Goal: Check status: Check status

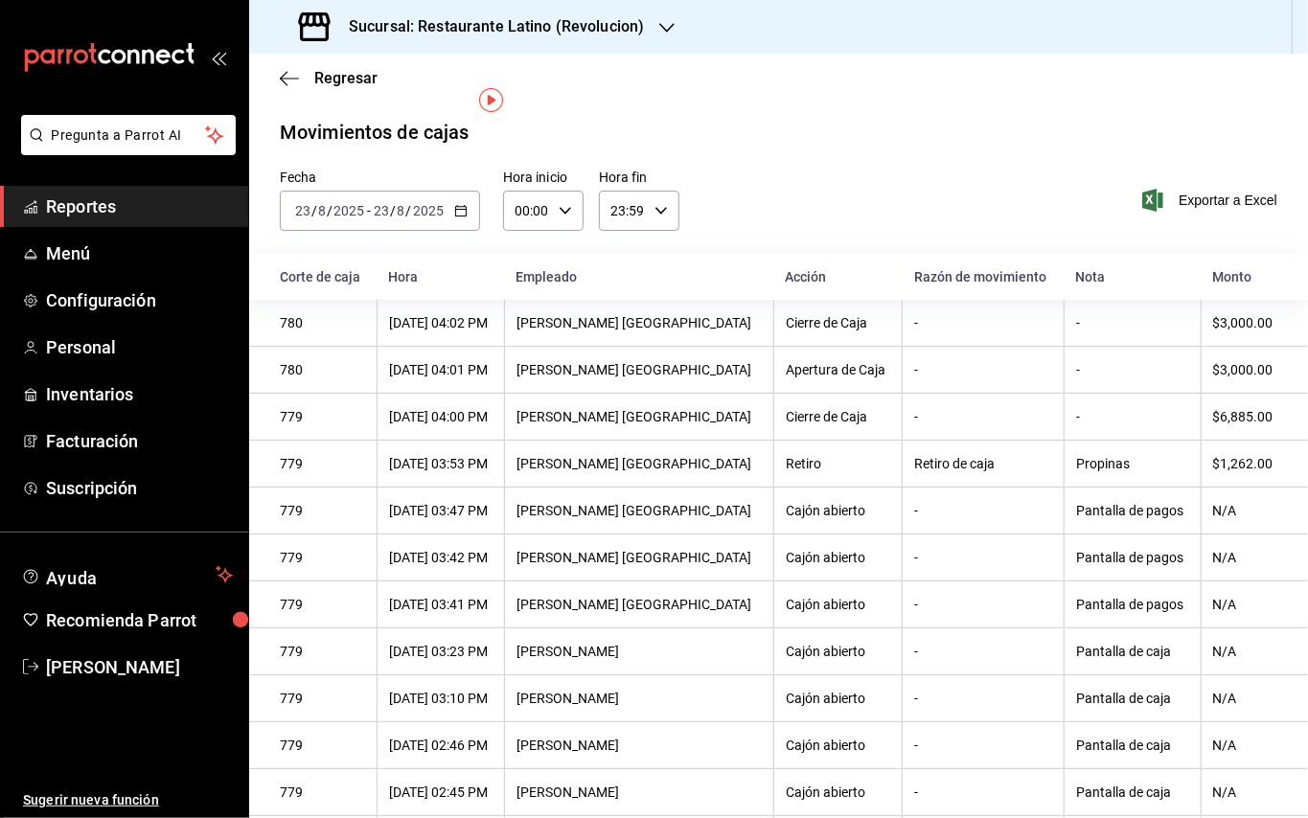
scroll to position [32, 0]
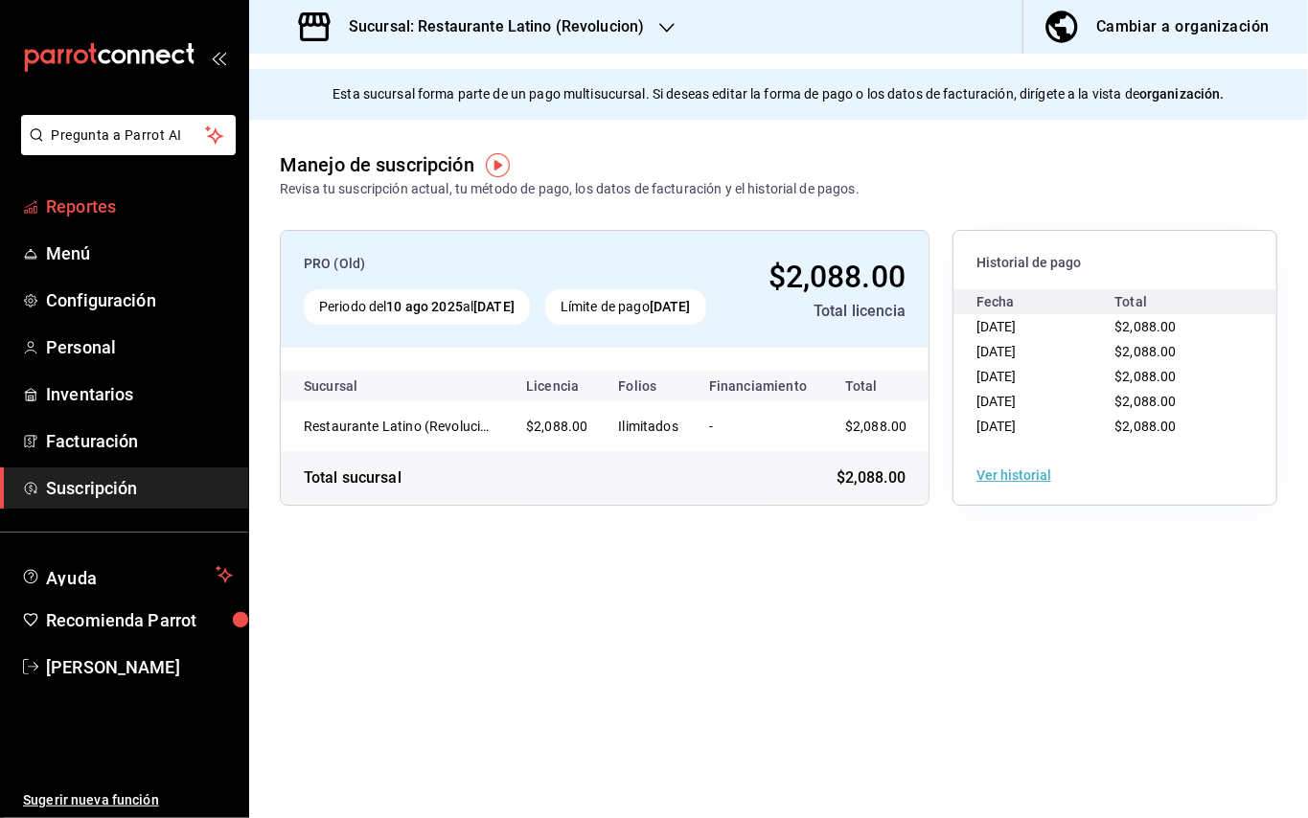
click at [94, 218] on span "Reportes" at bounding box center [139, 207] width 187 height 26
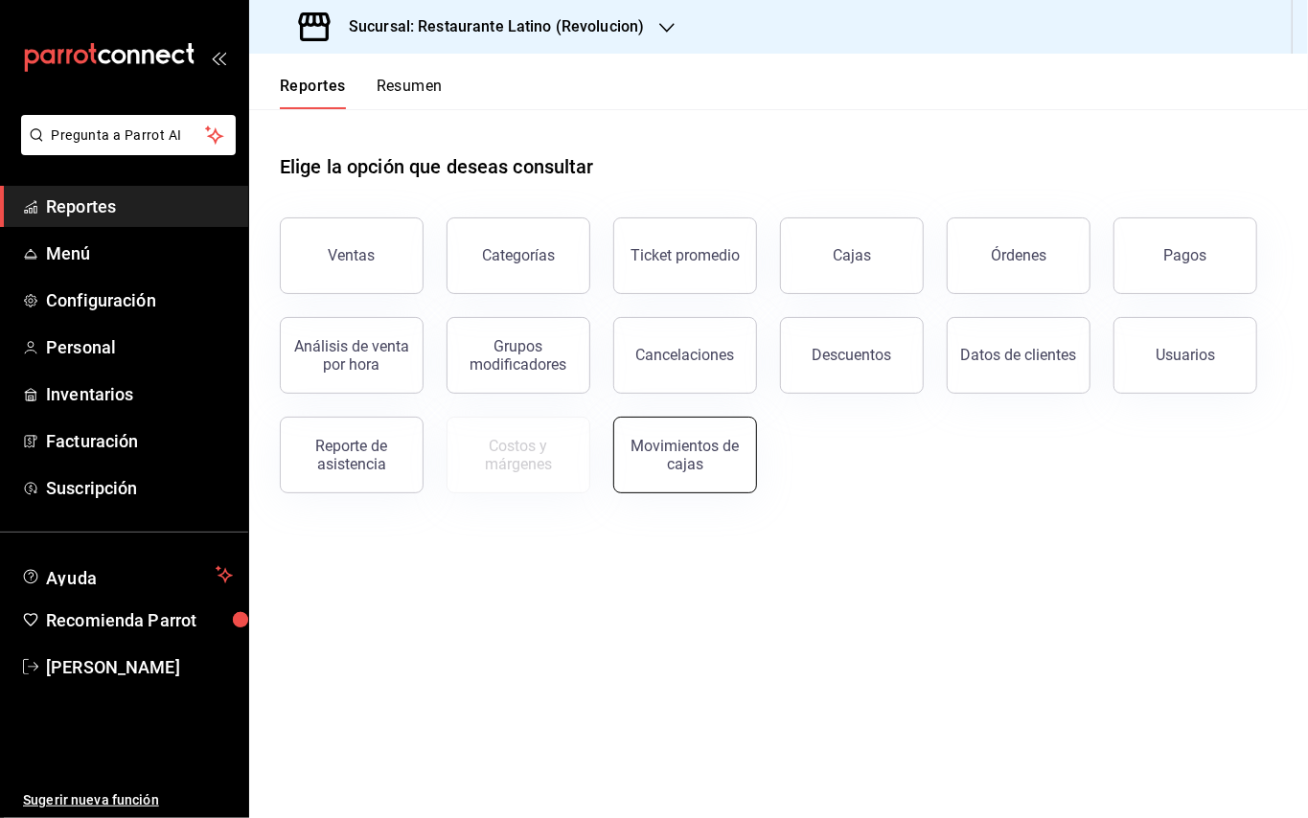
click at [714, 447] on div "Movimientos de cajas" at bounding box center [685, 455] width 119 height 36
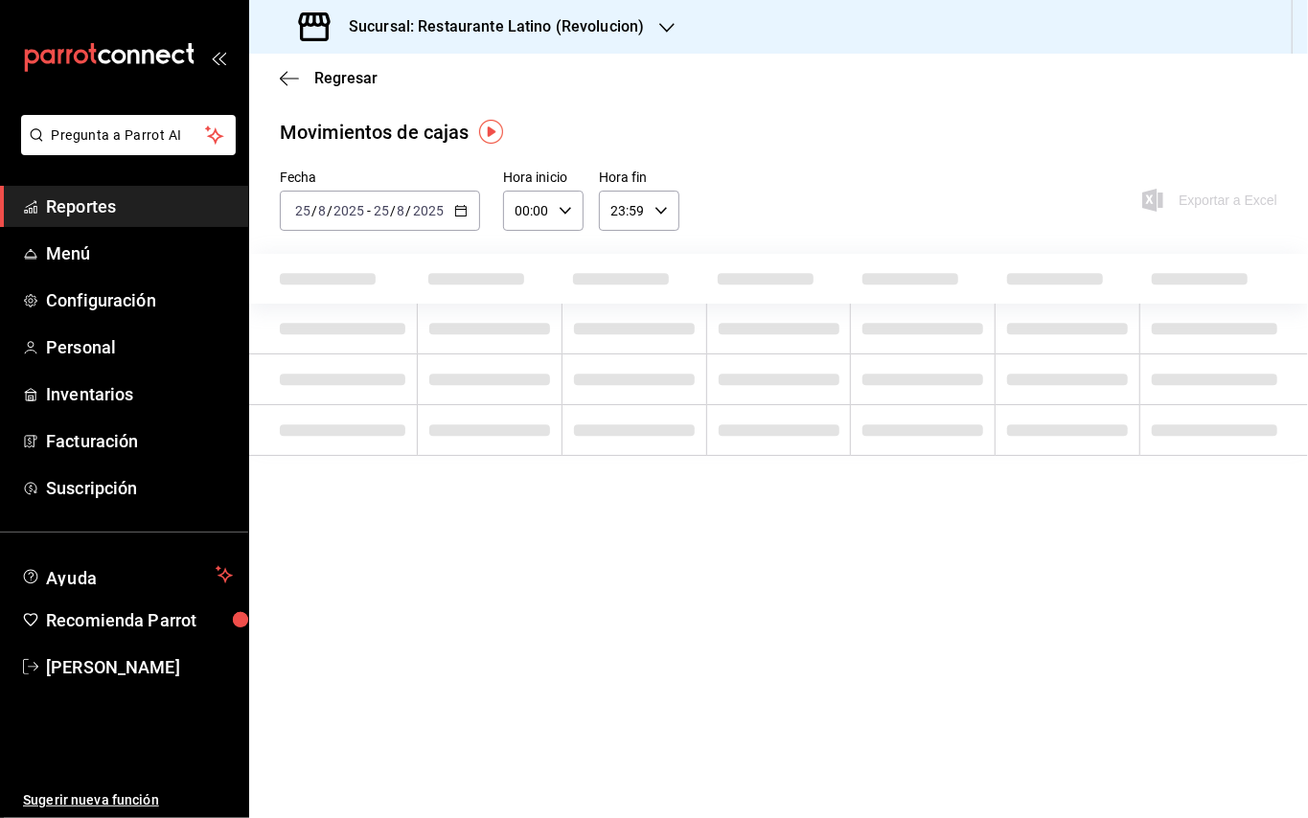
click at [460, 215] on icon "button" at bounding box center [460, 210] width 13 height 13
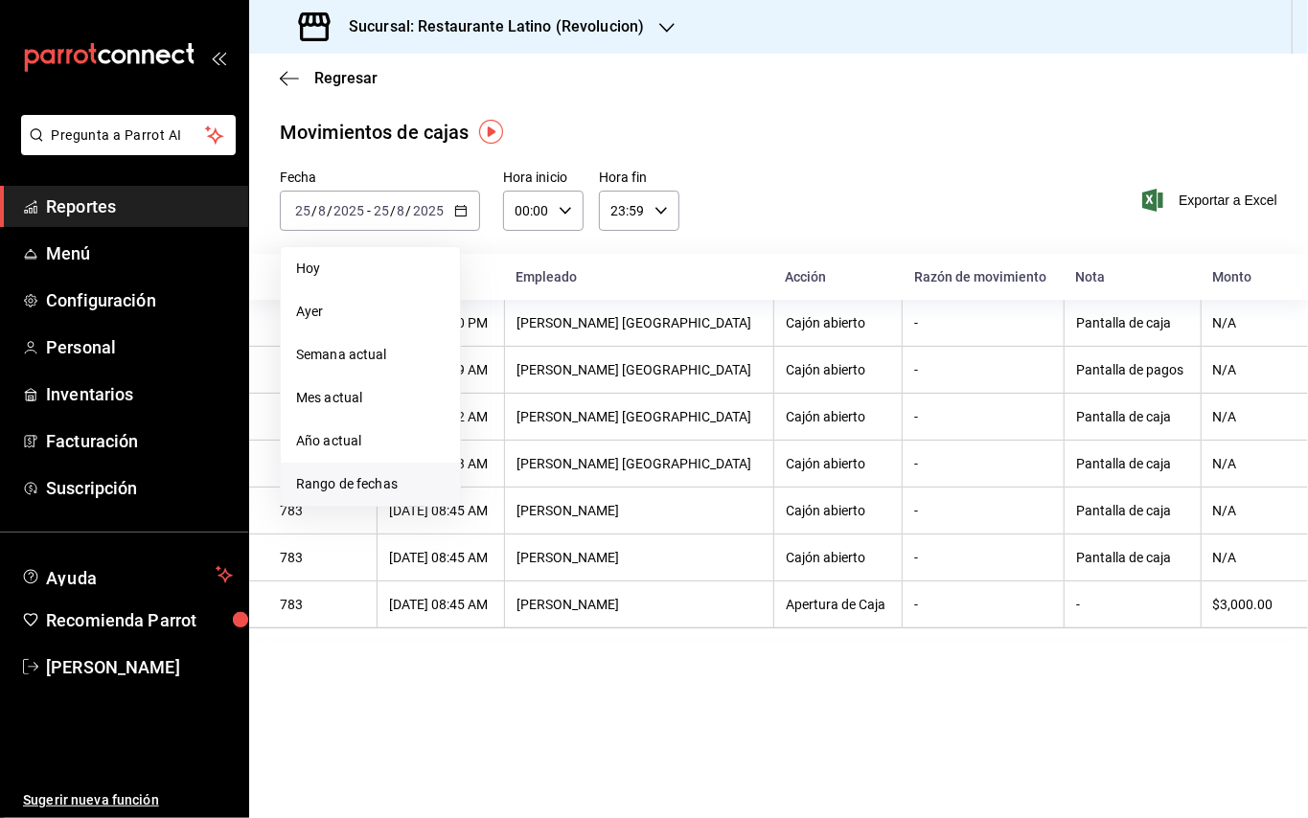
click at [392, 484] on span "Rango de fechas" at bounding box center [370, 484] width 149 height 20
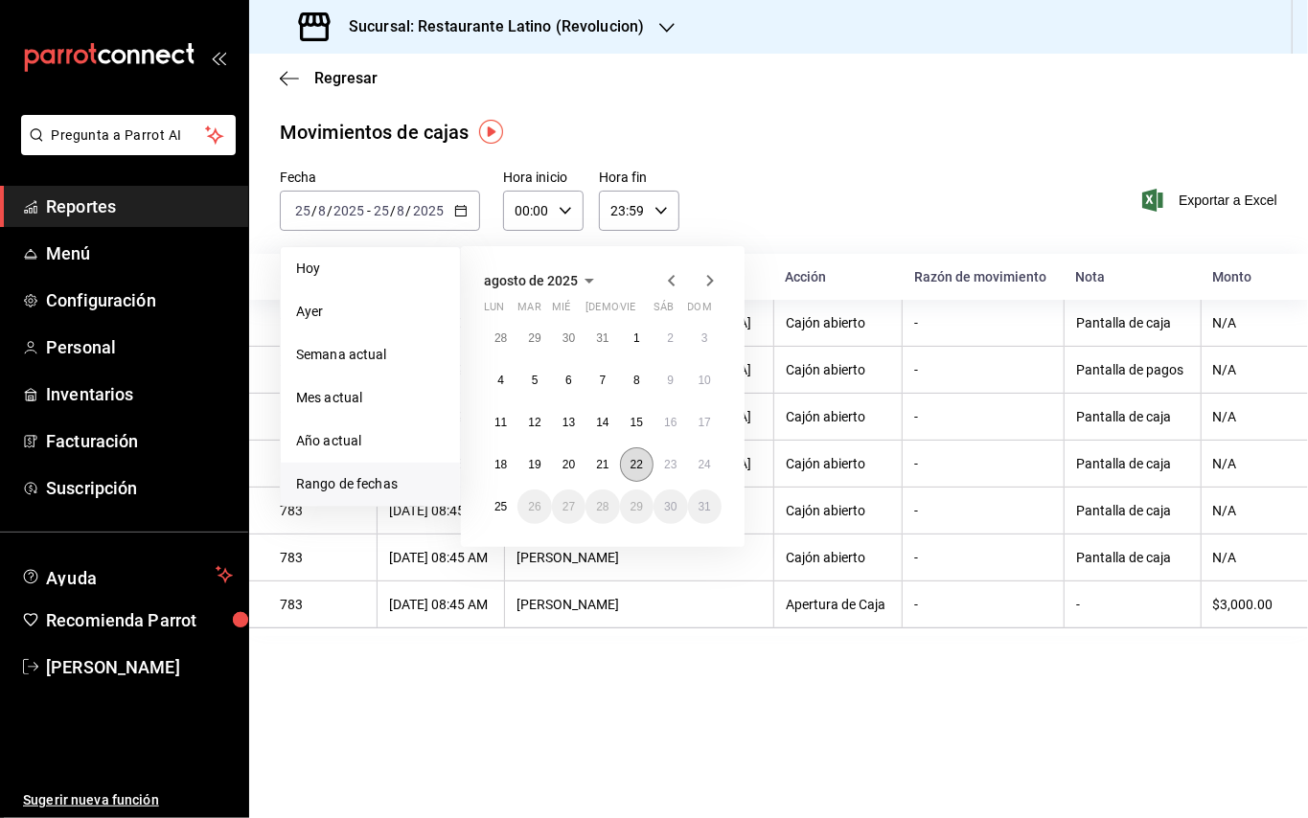
click at [645, 461] on button "22" at bounding box center [637, 464] width 34 height 34
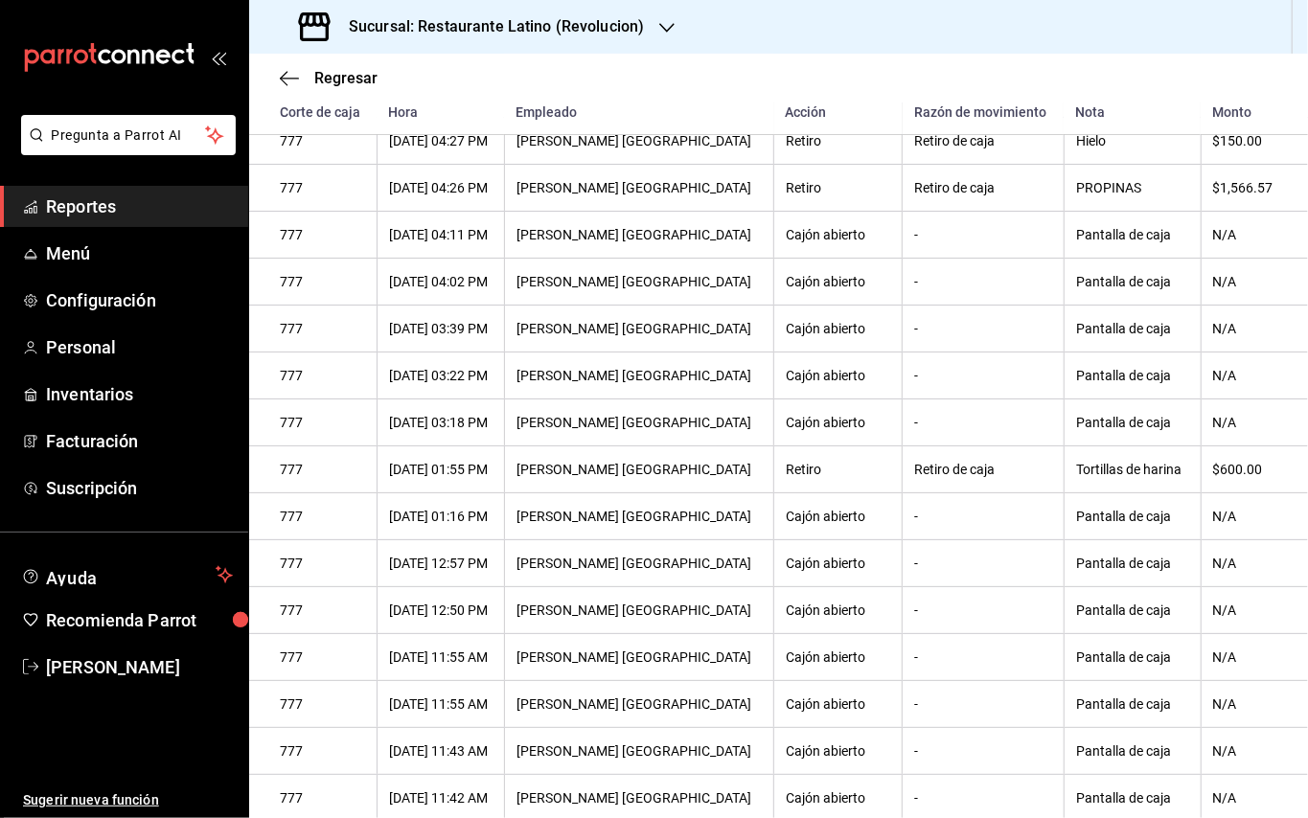
scroll to position [361, 0]
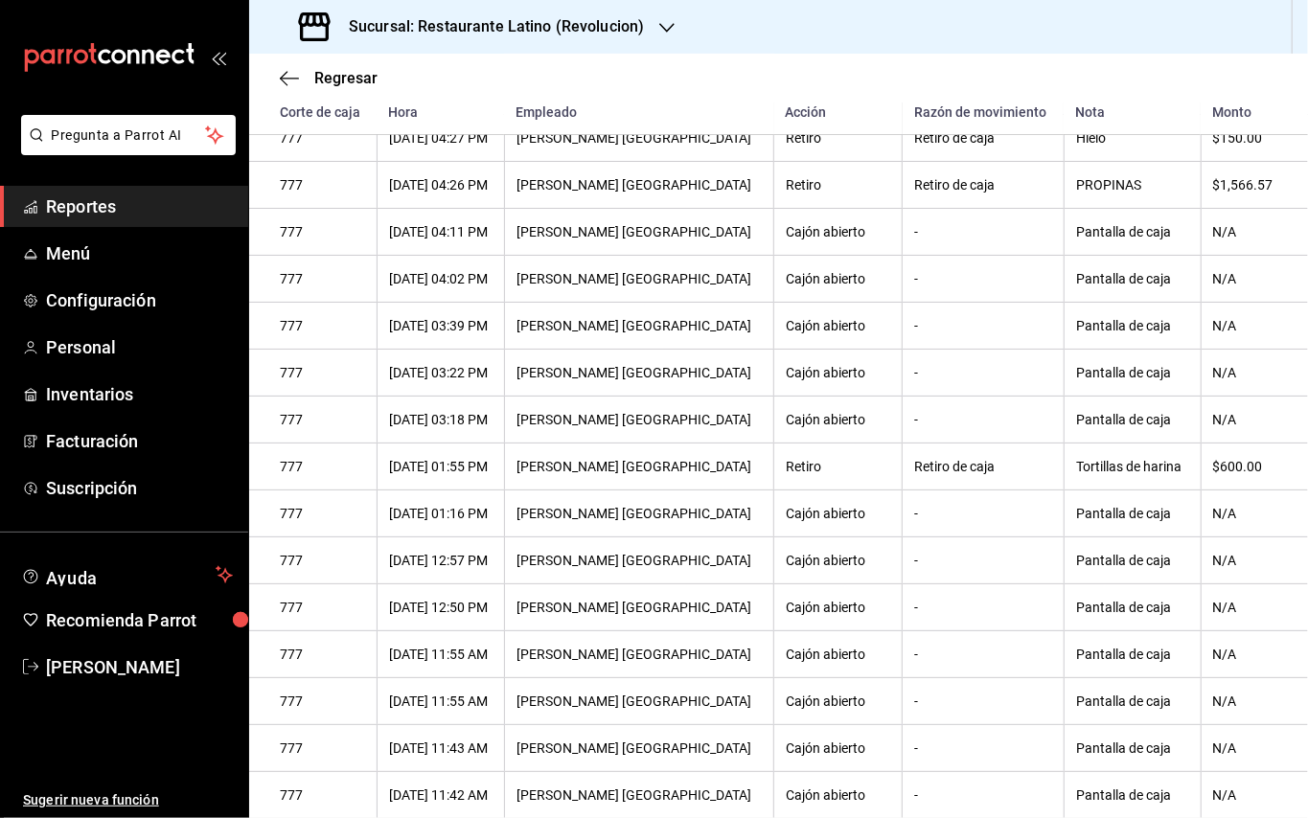
click at [661, 20] on icon "button" at bounding box center [666, 27] width 15 height 15
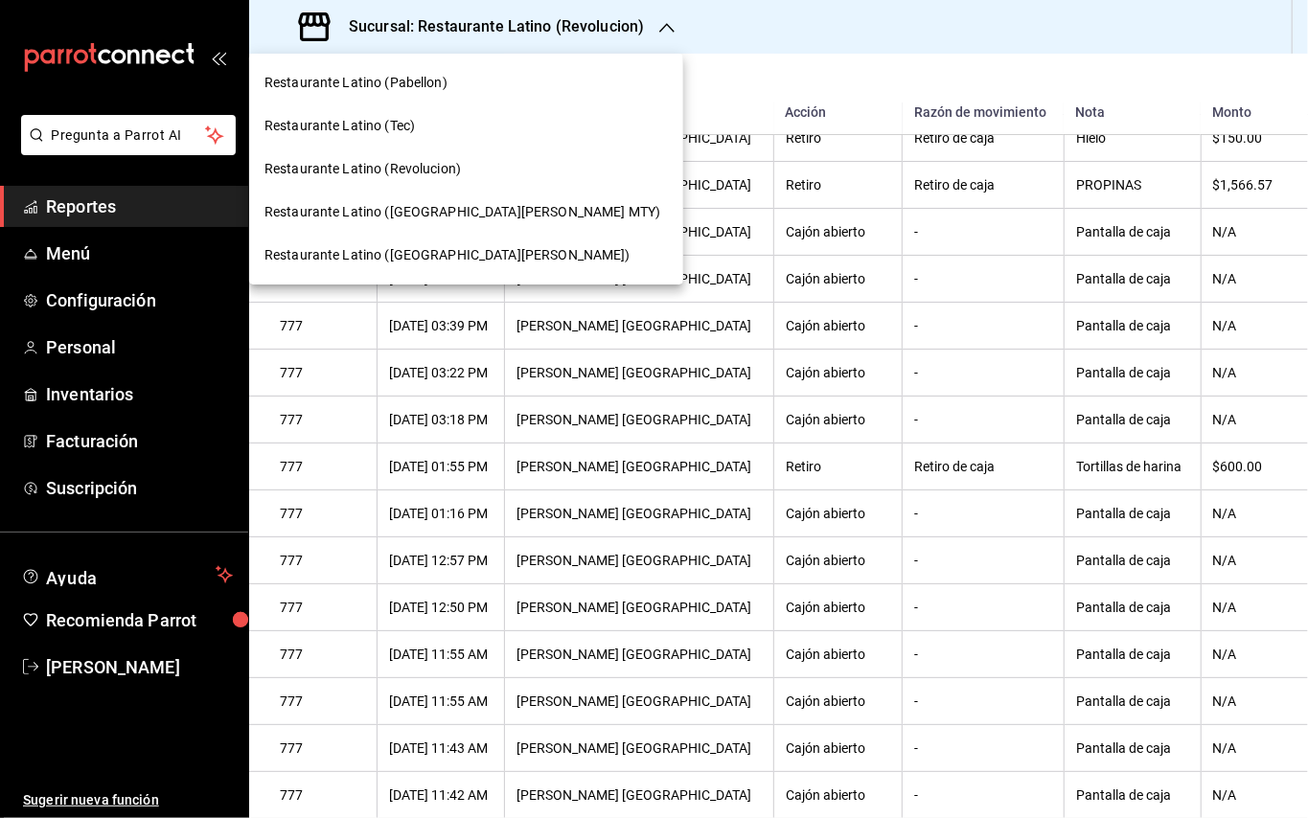
click at [431, 86] on span "Restaurante Latino (Pabellon)" at bounding box center [355, 83] width 183 height 20
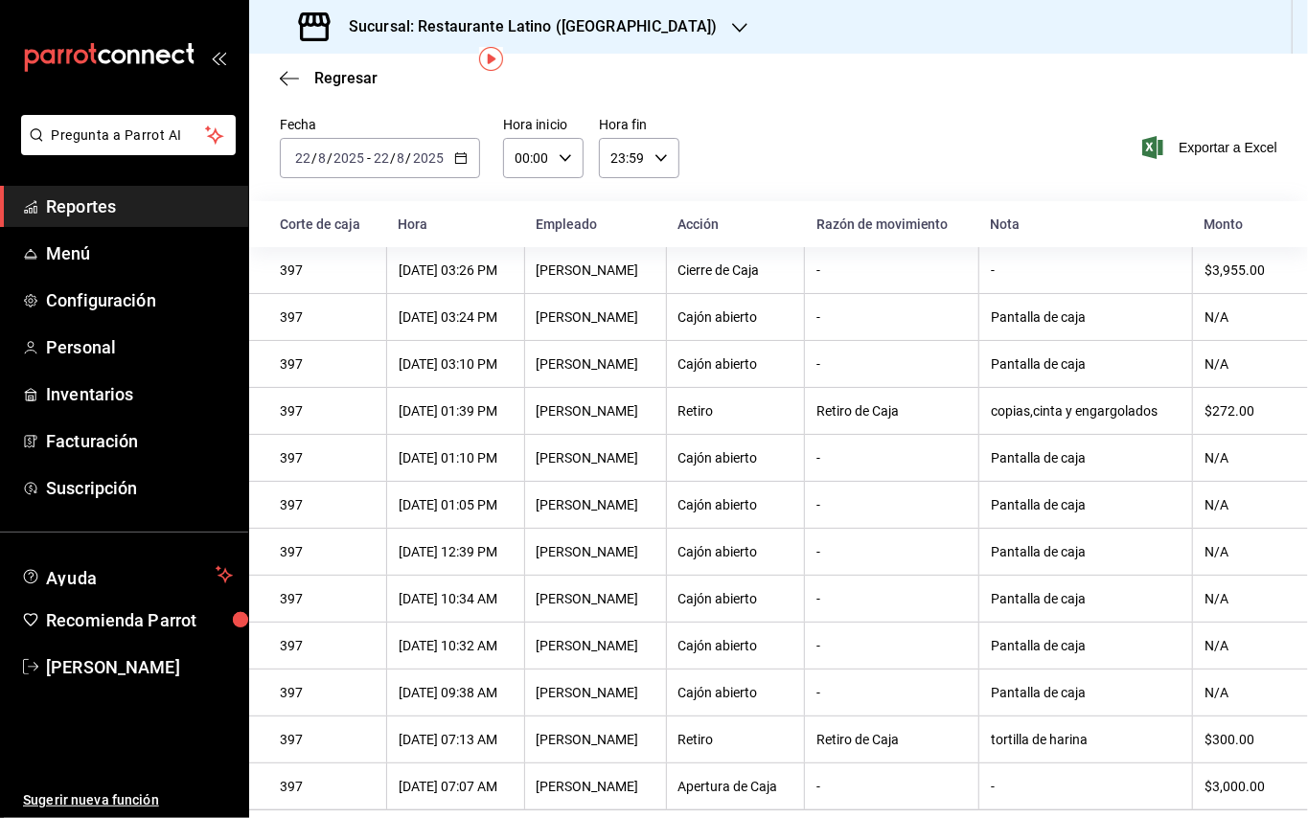
scroll to position [52, 0]
